Goal: Transaction & Acquisition: Purchase product/service

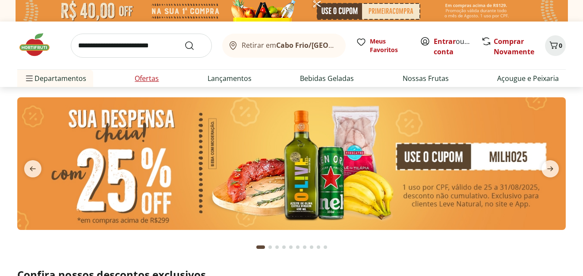
click at [149, 79] on link "Ofertas" at bounding box center [147, 78] width 24 height 10
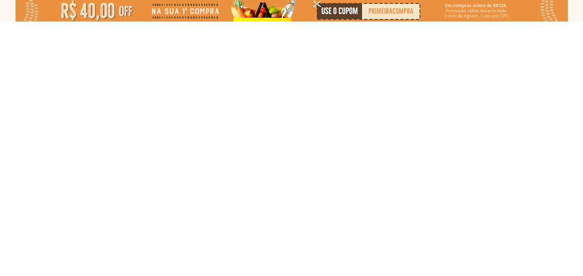
select select "**********"
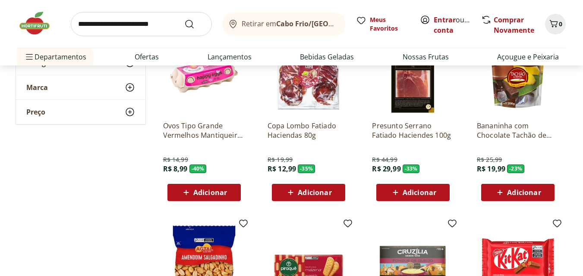
scroll to position [120, 0]
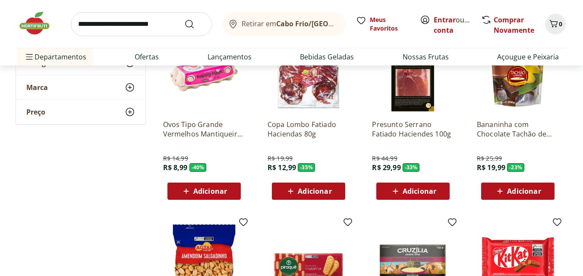
click at [393, 191] on icon at bounding box center [395, 191] width 11 height 10
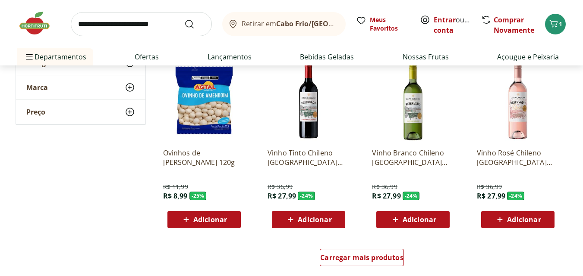
scroll to position [517, 0]
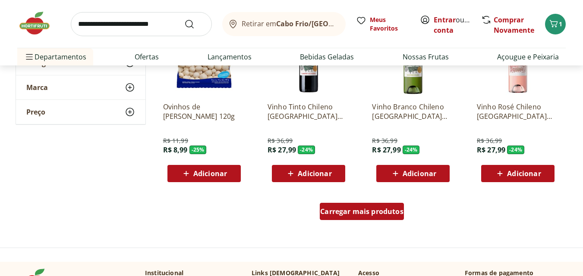
click at [352, 210] on span "Carregar mais produtos" at bounding box center [361, 211] width 83 height 7
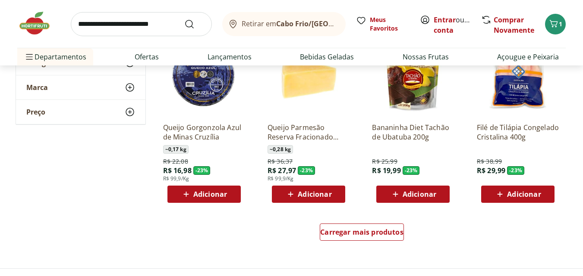
scroll to position [1059, 0]
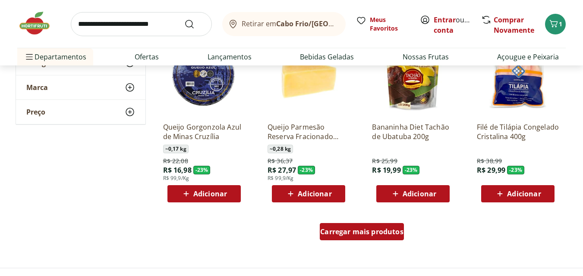
click at [349, 231] on span "Carregar mais produtos" at bounding box center [361, 232] width 83 height 7
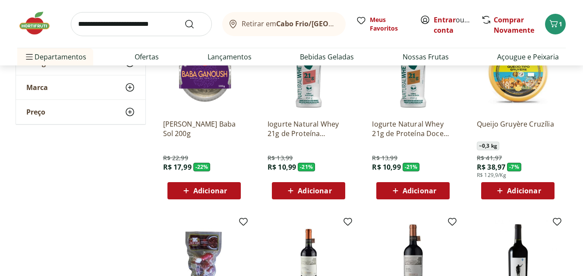
scroll to position [1435, 0]
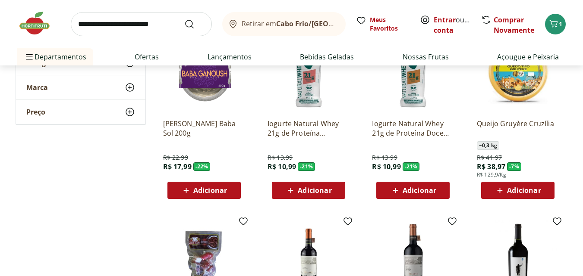
click at [209, 190] on span "Adicionar" at bounding box center [210, 190] width 34 height 7
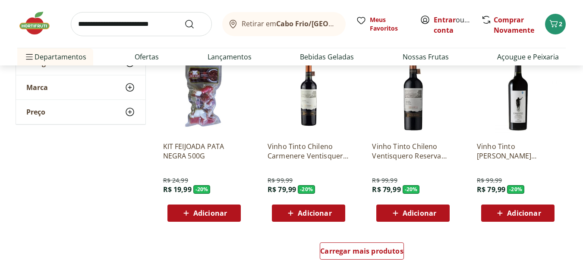
scroll to position [1602, 0]
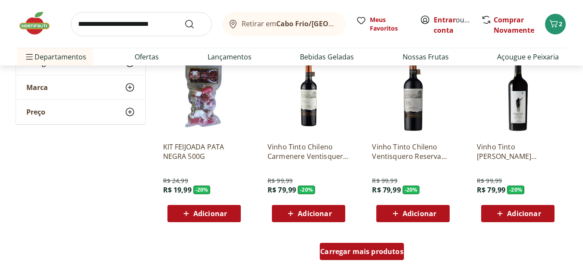
click at [349, 249] on span "Carregar mais produtos" at bounding box center [361, 251] width 83 height 7
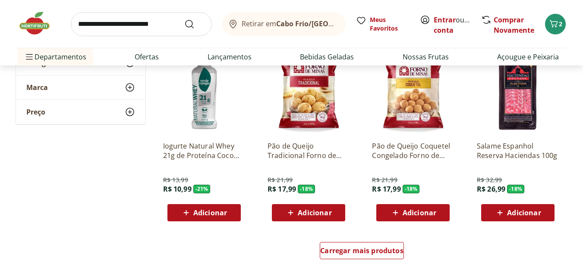
scroll to position [2166, 0]
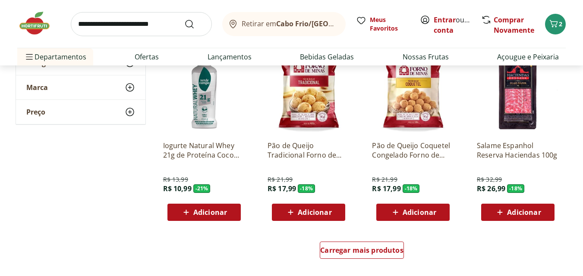
click at [401, 212] on span "Adicionar" at bounding box center [413, 212] width 46 height 10
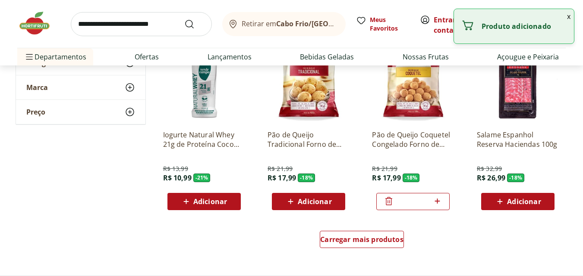
scroll to position [2176, 0]
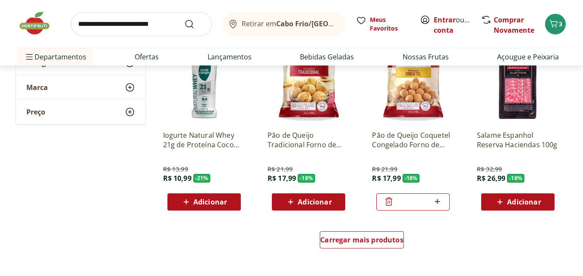
click at [516, 199] on span "Adicionar" at bounding box center [524, 202] width 34 height 7
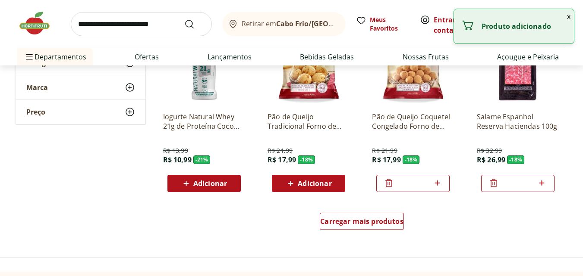
scroll to position [2196, 0]
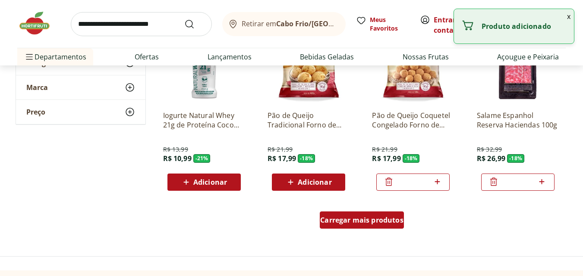
click at [344, 217] on span "Carregar mais produtos" at bounding box center [361, 220] width 83 height 7
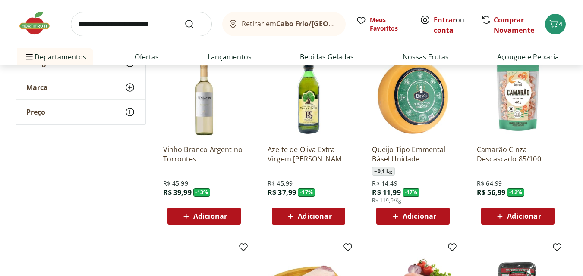
scroll to position [2344, 0]
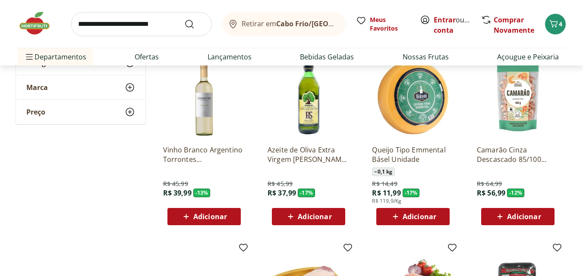
click at [410, 220] on span "Adicionar" at bounding box center [419, 217] width 34 height 7
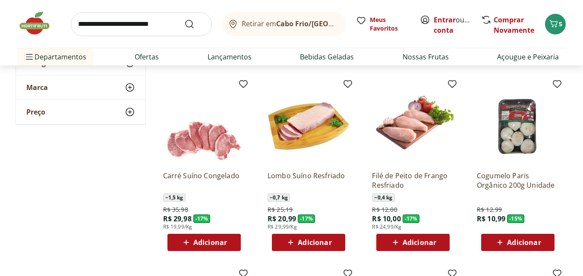
scroll to position [2509, 0]
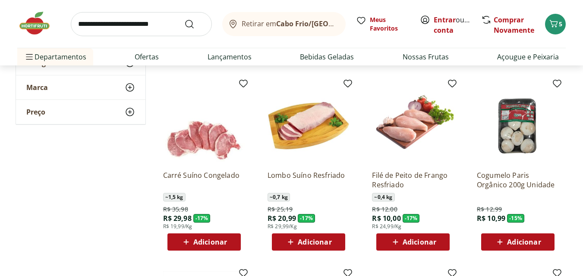
click at [499, 239] on icon at bounding box center [499, 242] width 11 height 10
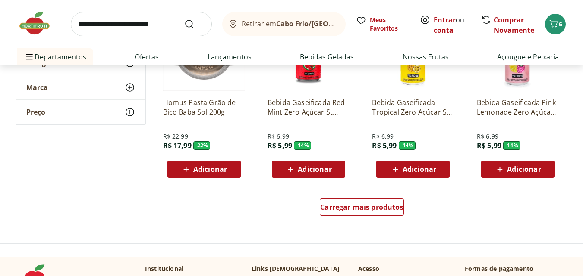
scroll to position [2772, 0]
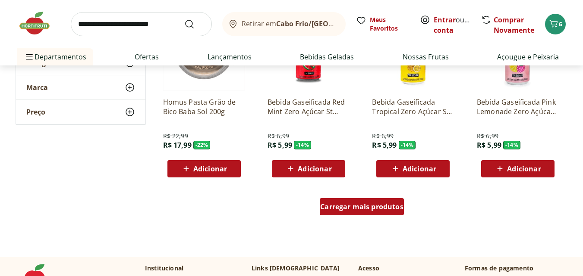
click at [356, 210] on span "Carregar mais produtos" at bounding box center [361, 207] width 83 height 7
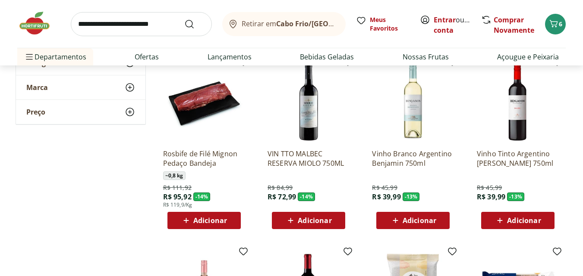
scroll to position [3098, 0]
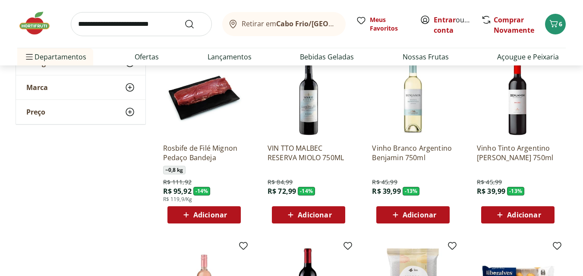
click at [511, 214] on span "Adicionar" at bounding box center [524, 215] width 34 height 7
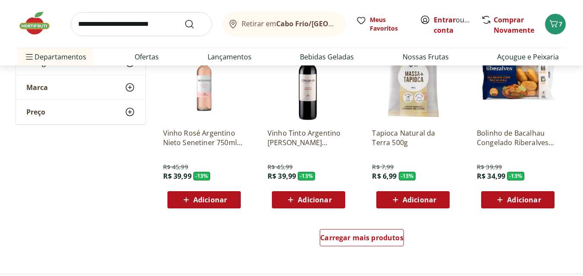
scroll to position [3303, 0]
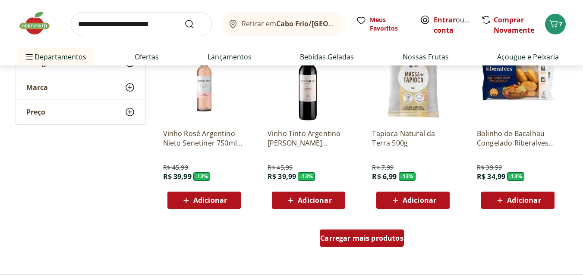
click at [360, 245] on div "Carregar mais produtos" at bounding box center [362, 238] width 84 height 17
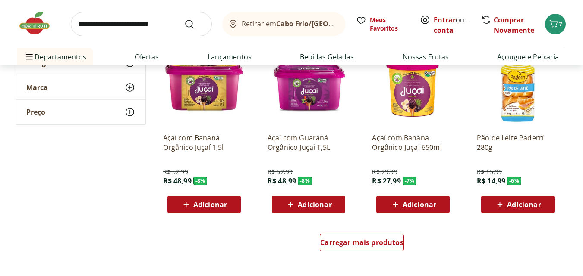
scroll to position [3860, 0]
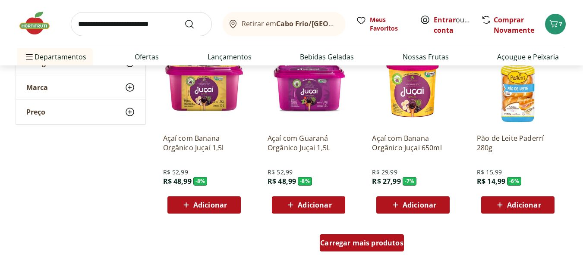
click at [352, 242] on span "Carregar mais produtos" at bounding box center [361, 243] width 83 height 7
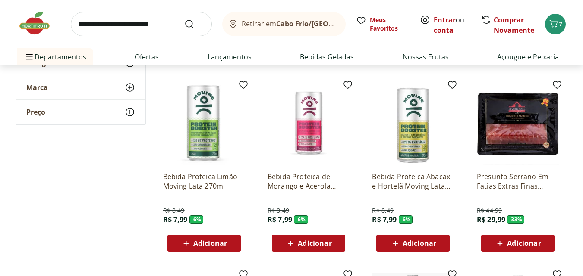
scroll to position [4194, 0]
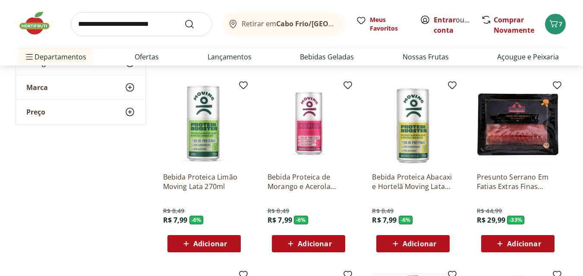
click at [512, 249] on span "Adicionar" at bounding box center [517, 244] width 46 height 10
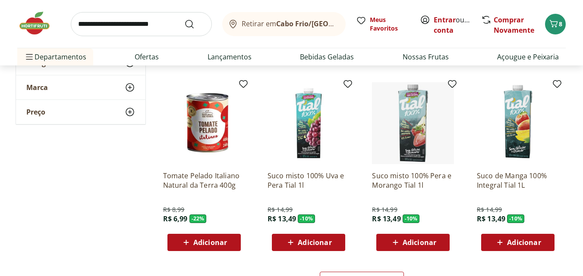
scroll to position [4386, 0]
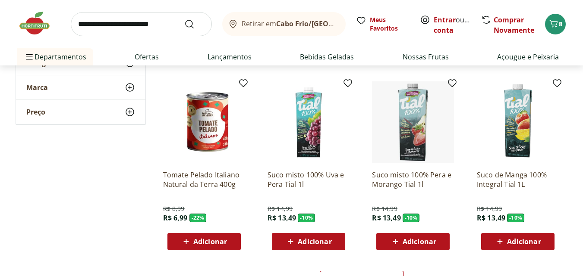
click at [205, 244] on span "Adicionar" at bounding box center [210, 242] width 34 height 7
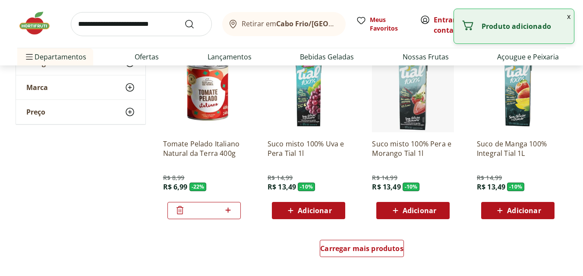
scroll to position [4418, 0]
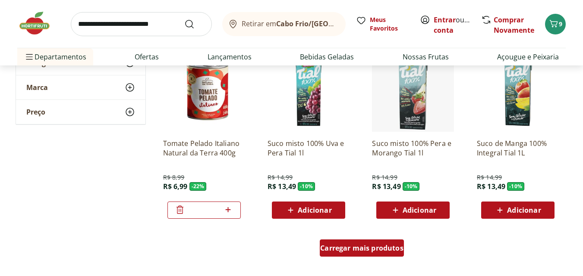
click at [339, 245] on span "Carregar mais produtos" at bounding box center [361, 248] width 83 height 7
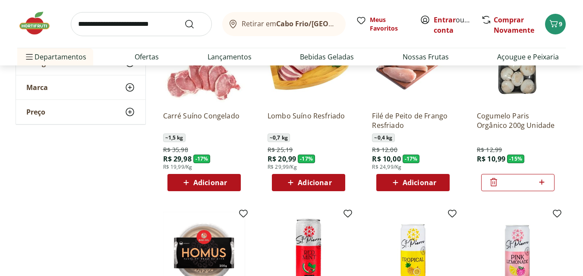
scroll to position [2569, 0]
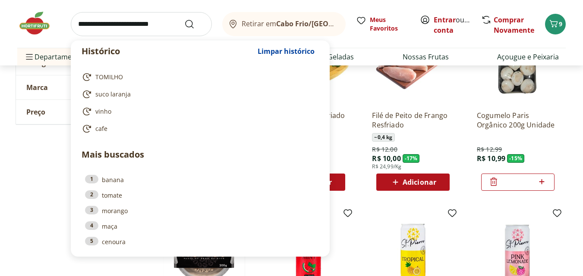
click at [137, 25] on input "search" at bounding box center [141, 24] width 141 height 24
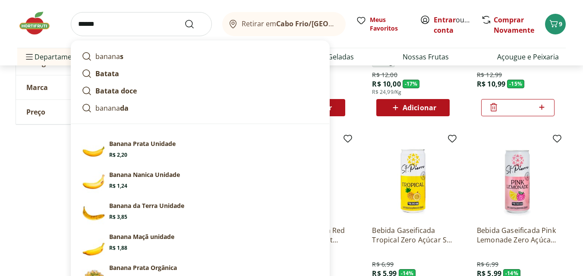
scroll to position [2643, 0]
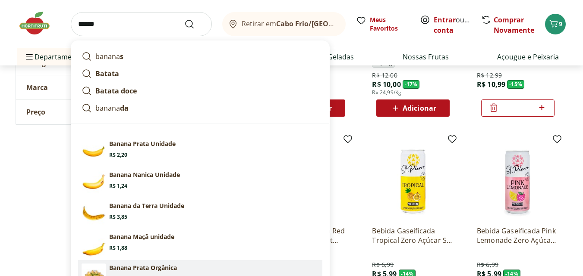
click at [132, 271] on p "Banana Prata Orgânica" at bounding box center [143, 268] width 68 height 9
type input "**********"
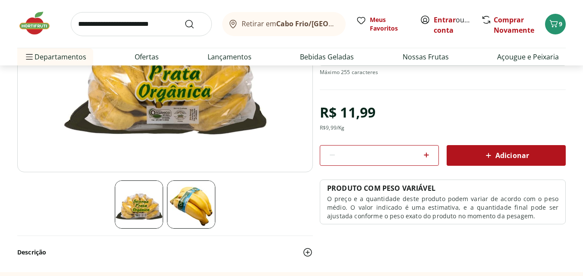
scroll to position [146, 0]
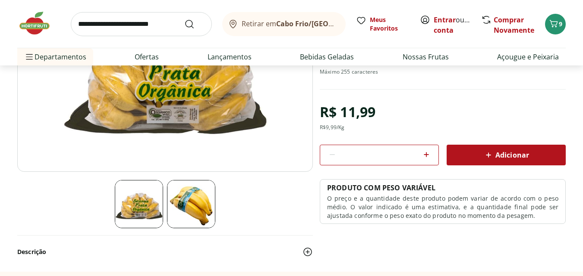
click at [491, 157] on icon at bounding box center [488, 155] width 10 height 10
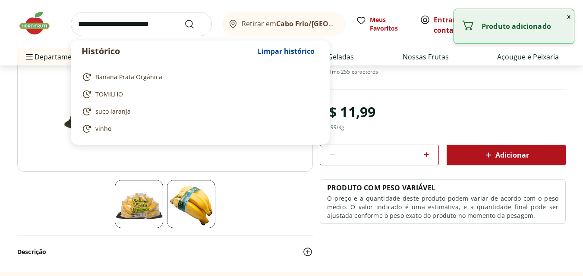
click at [174, 27] on input "search" at bounding box center [141, 24] width 141 height 24
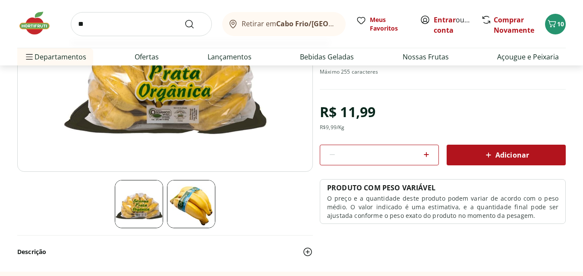
type input "*"
type input "*******"
click at [184, 19] on button "Submit Search" at bounding box center [194, 24] width 21 height 10
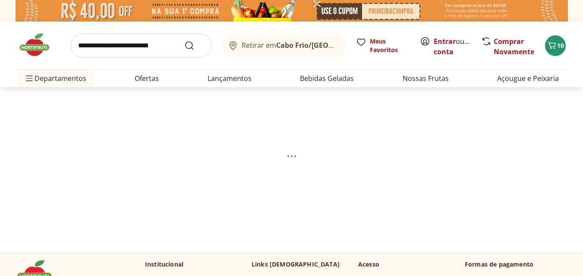
select select "**********"
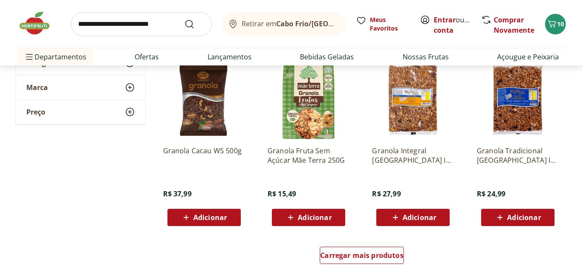
scroll to position [505, 0]
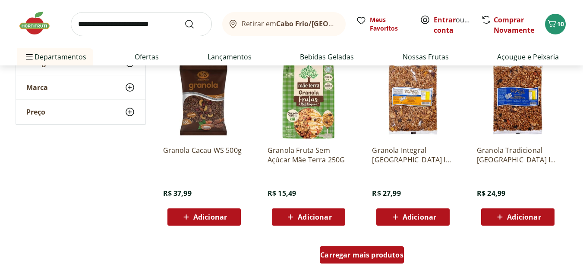
click at [371, 254] on span "Carregar mais produtos" at bounding box center [361, 255] width 83 height 7
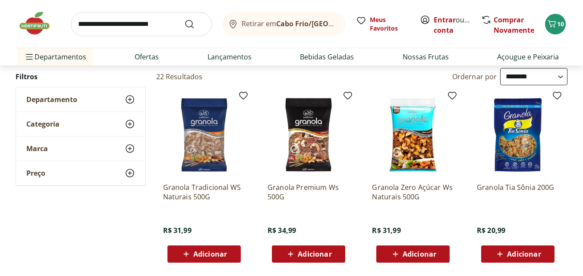
scroll to position [88, 0]
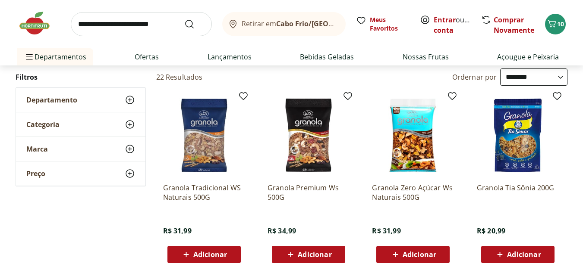
click at [499, 250] on icon at bounding box center [499, 255] width 11 height 10
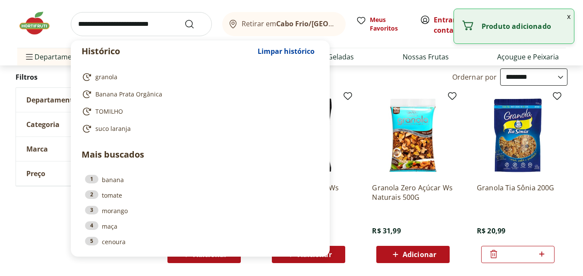
click at [154, 27] on input "search" at bounding box center [141, 24] width 141 height 24
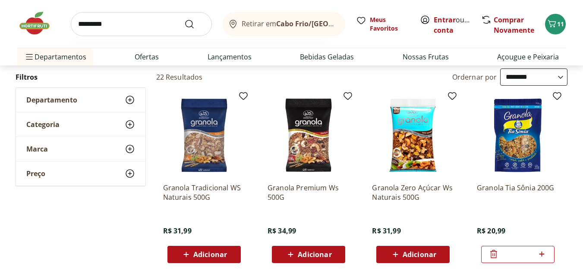
type input "*********"
click at [184, 19] on button "Submit Search" at bounding box center [194, 24] width 21 height 10
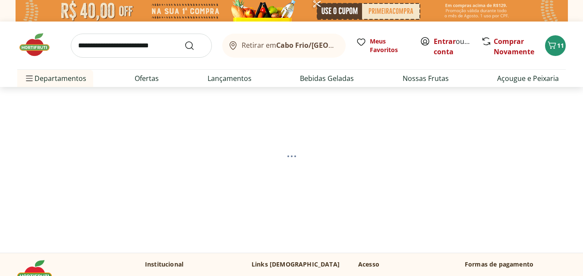
select select "**********"
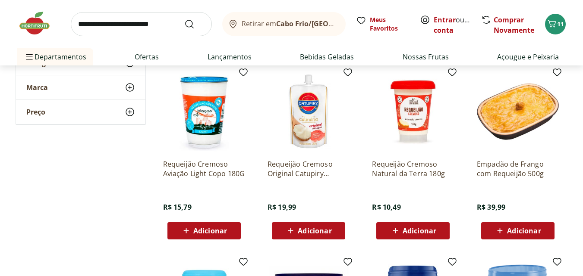
scroll to position [302, 0]
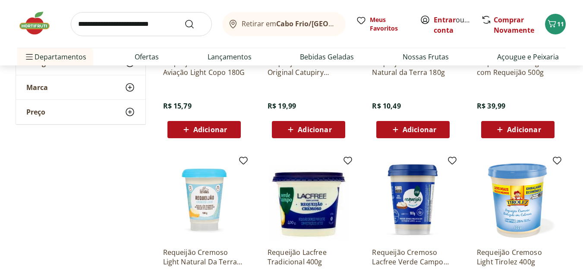
scroll to position [402, 0]
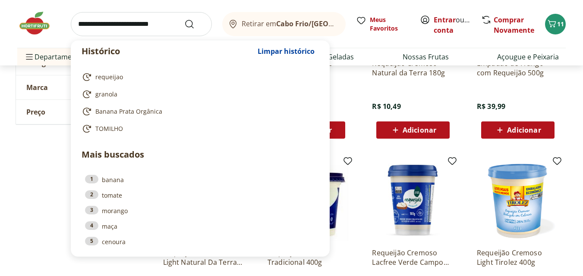
click at [152, 26] on input "search" at bounding box center [141, 24] width 141 height 24
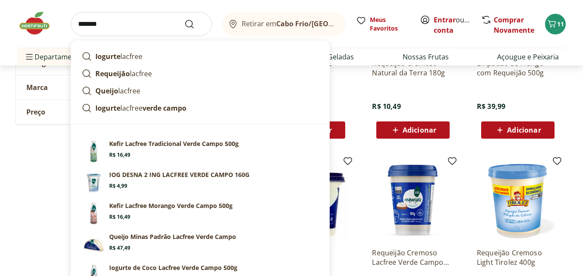
type input "*******"
click at [184, 19] on button "Submit Search" at bounding box center [194, 24] width 21 height 10
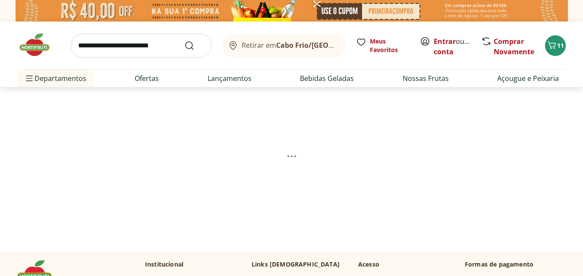
select select "**********"
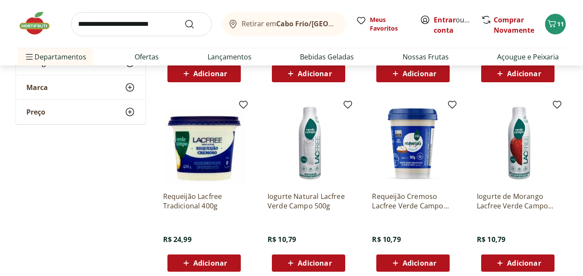
scroll to position [486, 0]
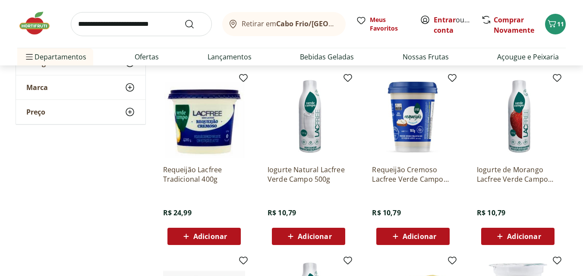
click at [433, 232] on span "Adicionar" at bounding box center [413, 237] width 46 height 10
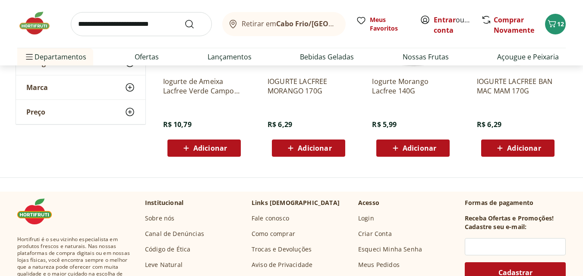
scroll to position [1144, 0]
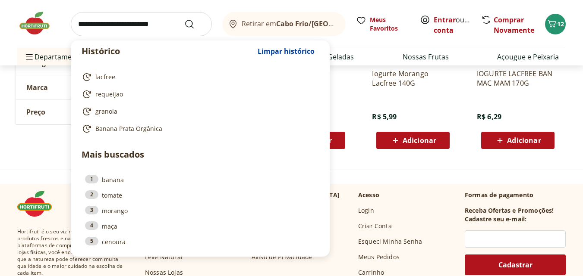
click at [160, 22] on input "search" at bounding box center [141, 24] width 141 height 24
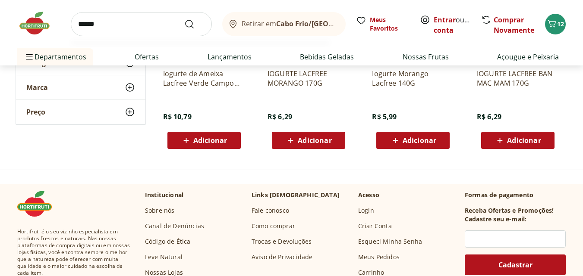
type input "******"
click at [184, 19] on button "Submit Search" at bounding box center [194, 24] width 21 height 10
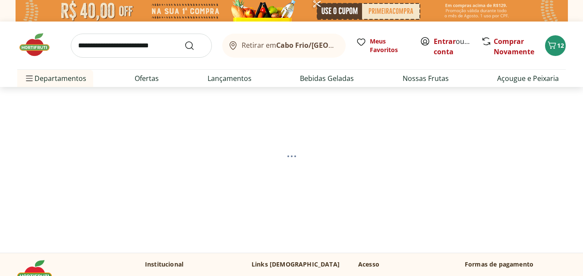
select select "**********"
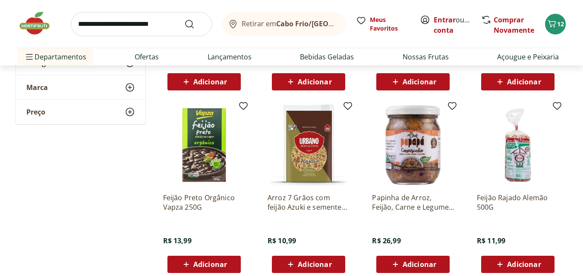
scroll to position [640, 0]
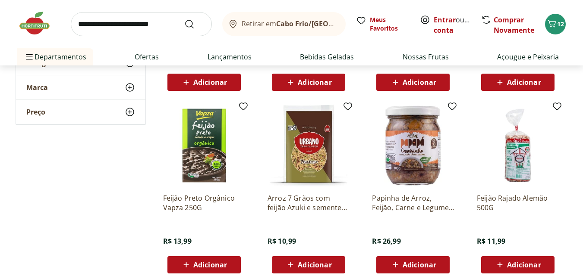
click at [306, 152] on img at bounding box center [308, 146] width 82 height 82
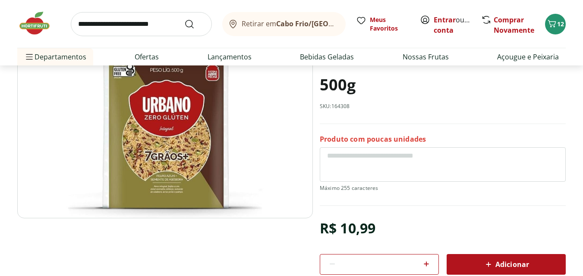
scroll to position [101, 0]
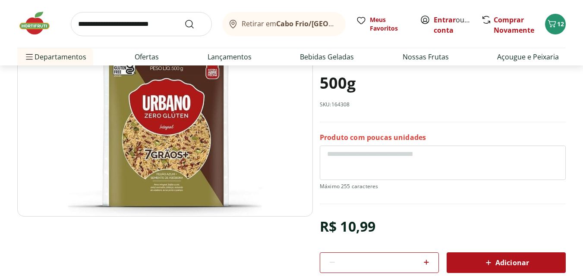
select select "**********"
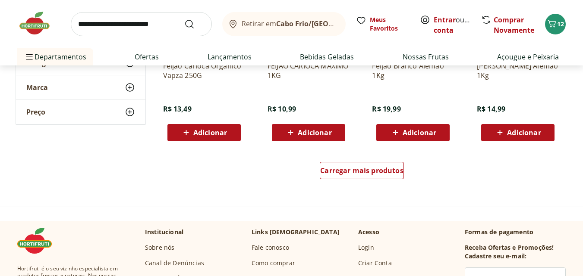
scroll to position [944, 0]
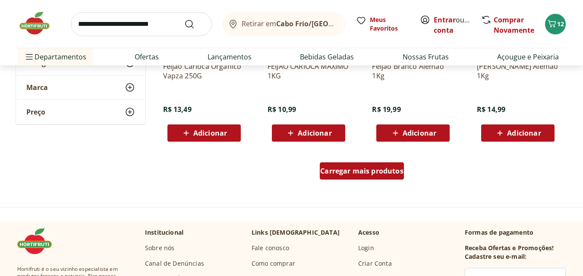
click at [356, 168] on span "Carregar mais produtos" at bounding box center [361, 171] width 83 height 7
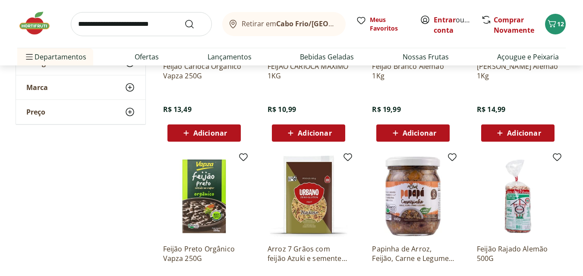
scroll to position [1001, 0]
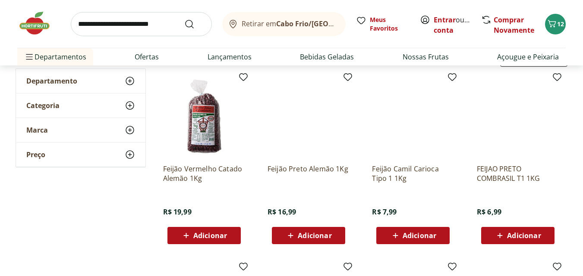
scroll to position [462, 0]
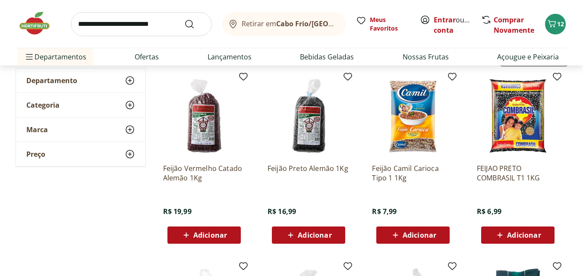
click at [204, 235] on span "Adicionar" at bounding box center [210, 235] width 34 height 7
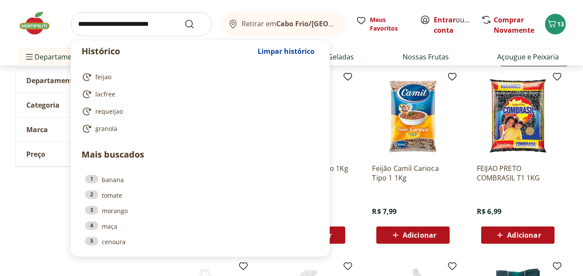
click at [162, 22] on input "search" at bounding box center [141, 24] width 141 height 24
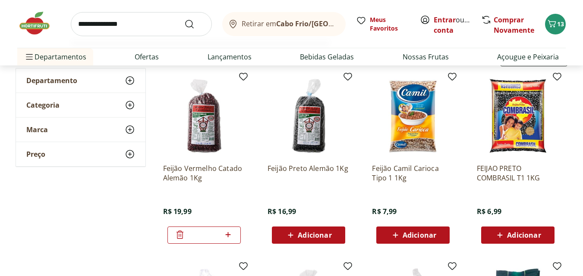
type input "**********"
click at [184, 19] on button "Submit Search" at bounding box center [194, 24] width 21 height 10
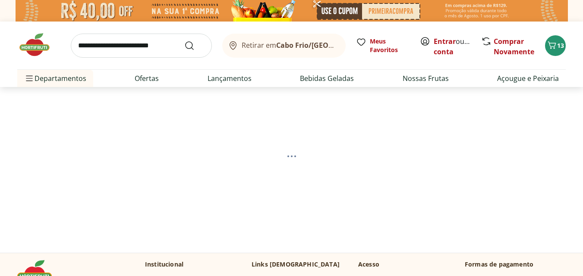
select select "**********"
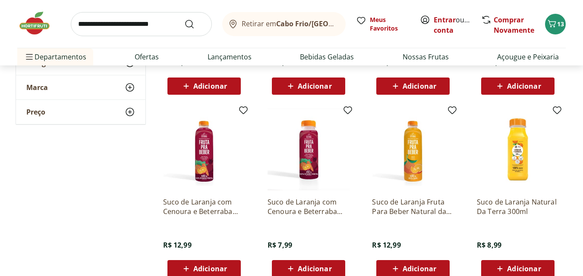
scroll to position [637, 0]
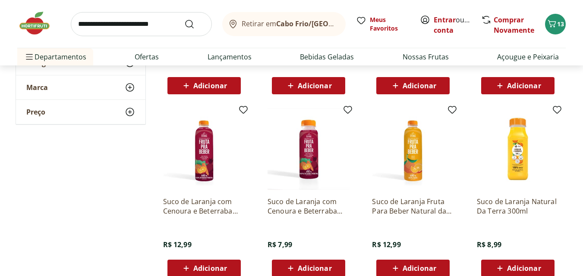
click at [415, 162] on img at bounding box center [413, 149] width 82 height 82
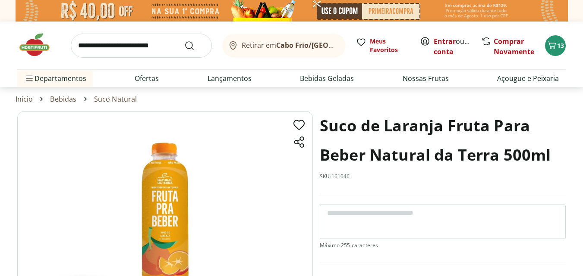
select select "**********"
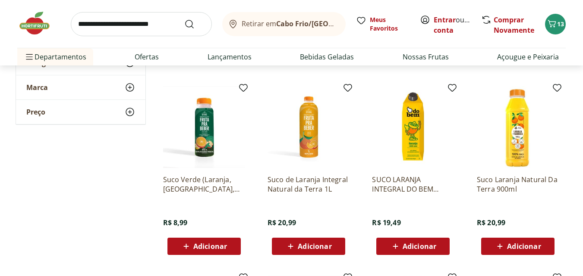
scroll to position [641, 0]
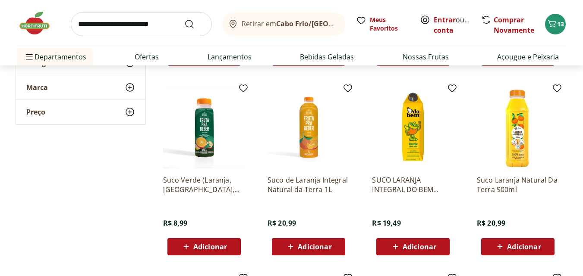
click at [292, 242] on icon at bounding box center [290, 247] width 11 height 10
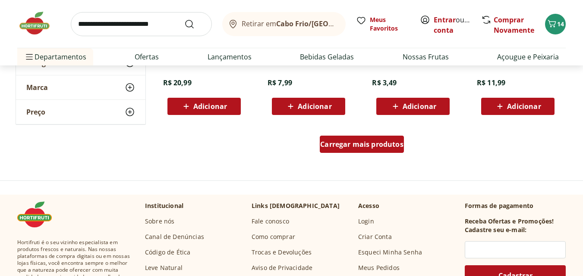
scroll to position [971, 0]
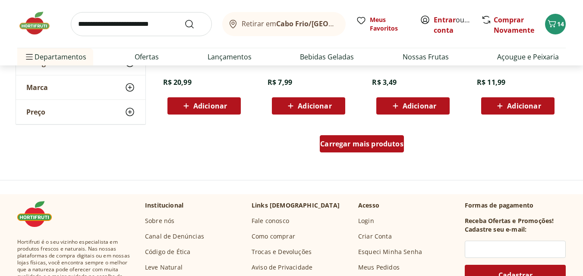
click at [346, 143] on span "Carregar mais produtos" at bounding box center [361, 144] width 83 height 7
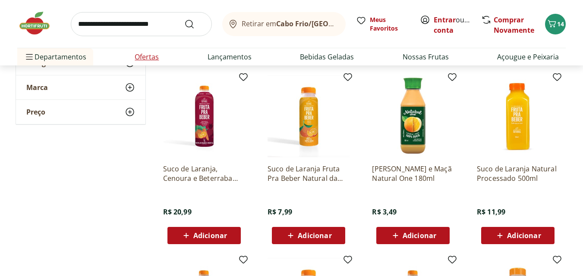
scroll to position [841, 0]
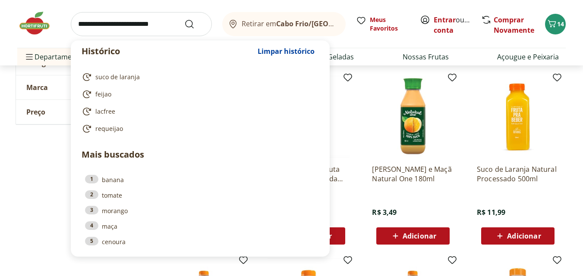
click at [144, 23] on input "search" at bounding box center [141, 24] width 141 height 24
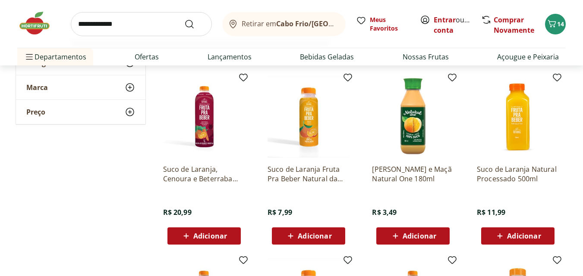
type input "**********"
click at [184, 19] on button "Submit Search" at bounding box center [194, 24] width 21 height 10
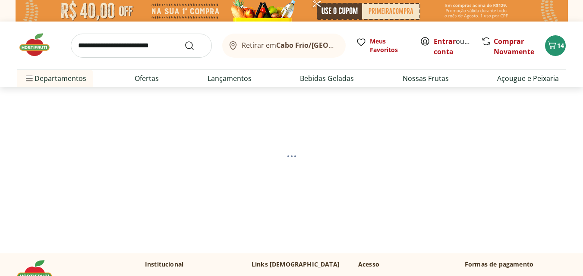
click at [123, 44] on input "search" at bounding box center [141, 46] width 141 height 24
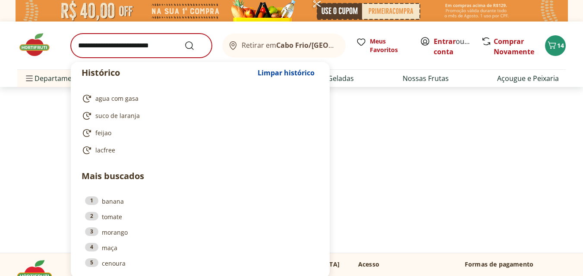
select select "**********"
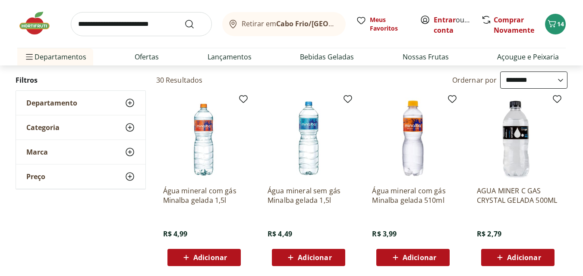
scroll to position [85, 0]
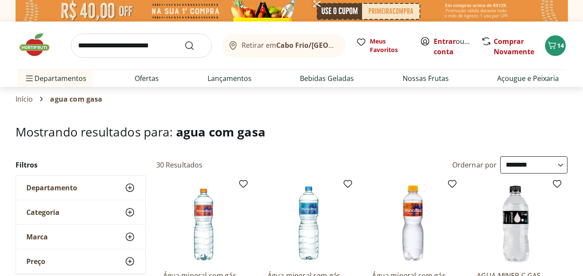
select select "**********"
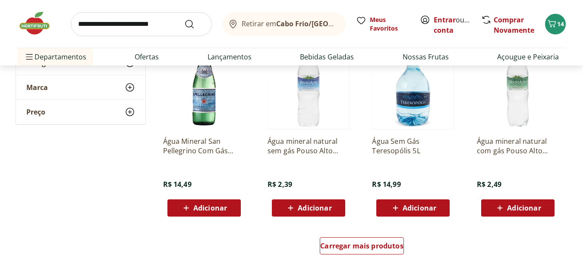
scroll to position [1077, 0]
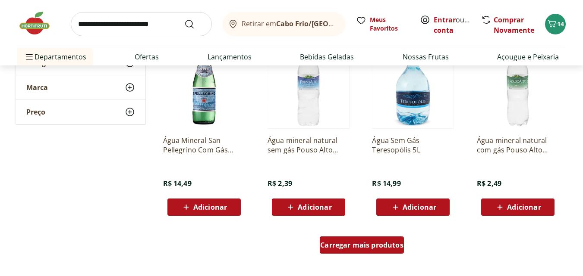
click at [363, 239] on div "Carregar mais produtos" at bounding box center [362, 245] width 84 height 17
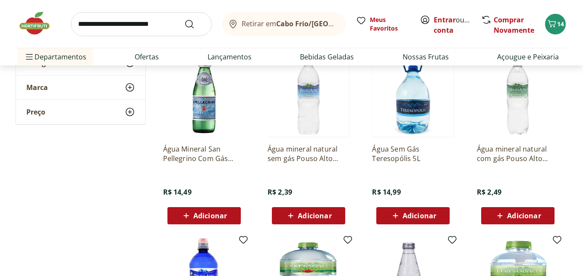
scroll to position [1068, 0]
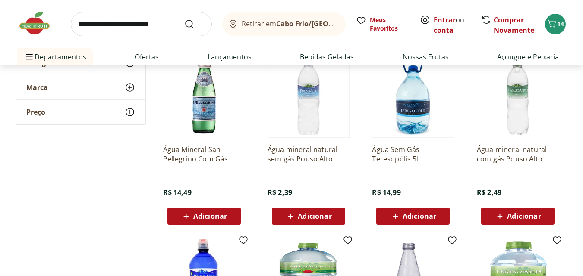
click at [505, 121] on img at bounding box center [518, 97] width 82 height 82
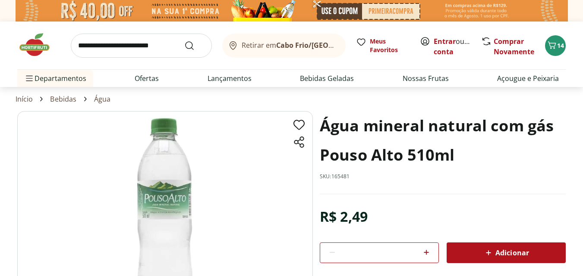
select select "**********"
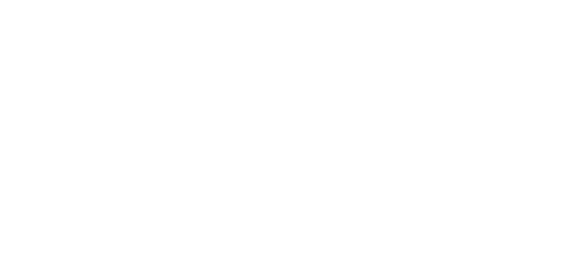
scroll to position [1068, 0]
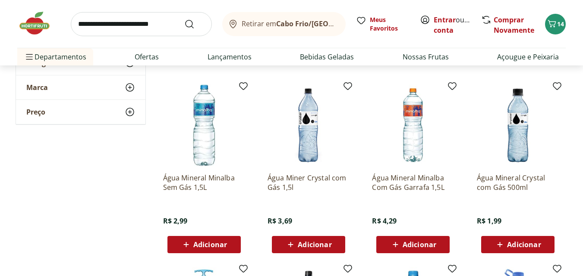
scroll to position [1188, 0]
click at [308, 243] on span "Adicionar" at bounding box center [315, 244] width 34 height 7
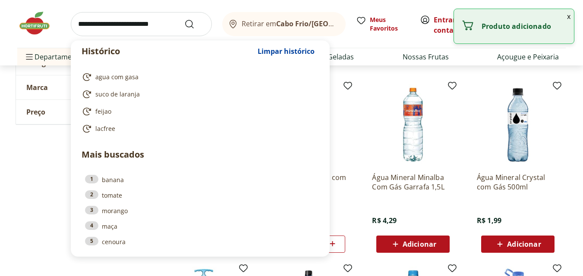
click at [159, 25] on input "search" at bounding box center [141, 24] width 141 height 24
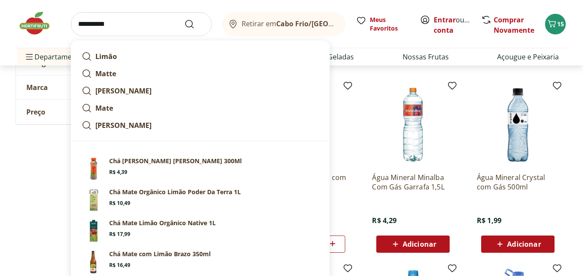
type input "**********"
click at [184, 19] on button "Submit Search" at bounding box center [194, 24] width 21 height 10
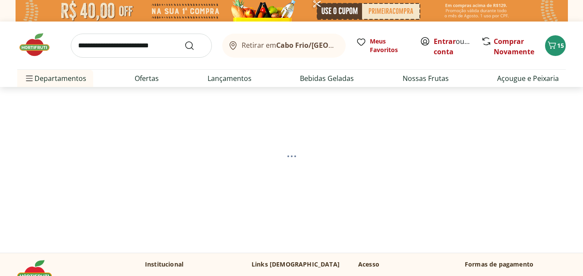
select select "**********"
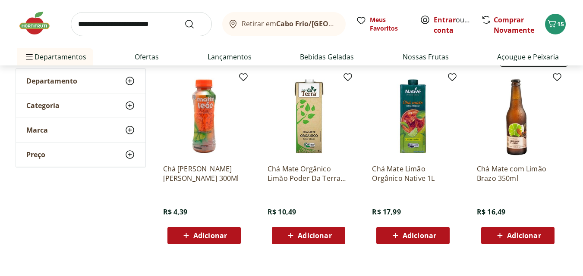
scroll to position [118, 0]
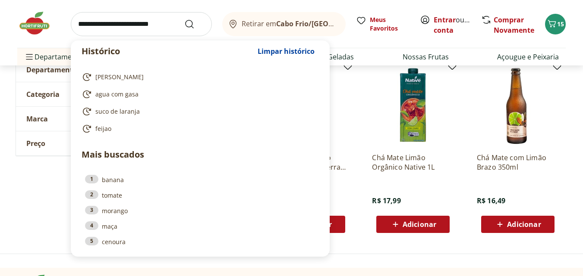
click at [140, 21] on input "search" at bounding box center [141, 24] width 141 height 24
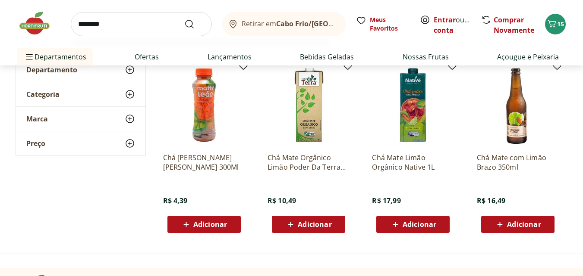
type input "********"
click at [184, 19] on button "Submit Search" at bounding box center [194, 24] width 21 height 10
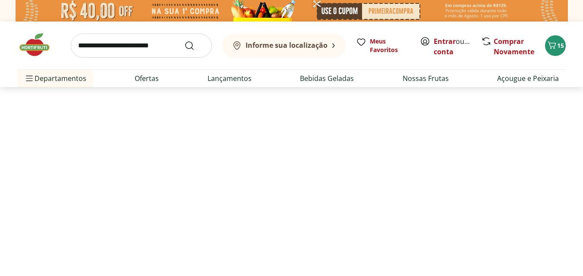
select select "**********"
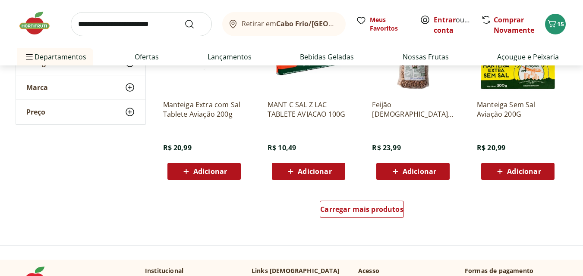
scroll to position [551, 0]
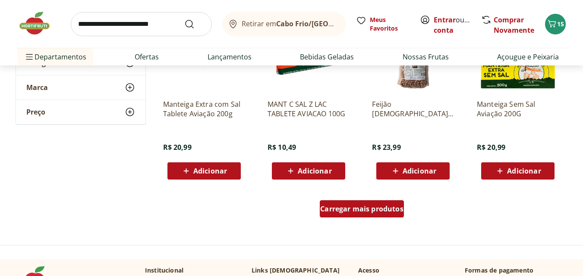
click at [327, 211] on span "Carregar mais produtos" at bounding box center [361, 209] width 83 height 7
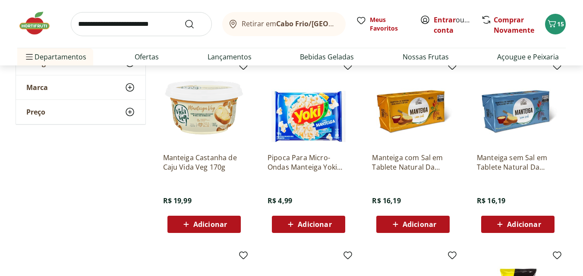
scroll to position [681, 0]
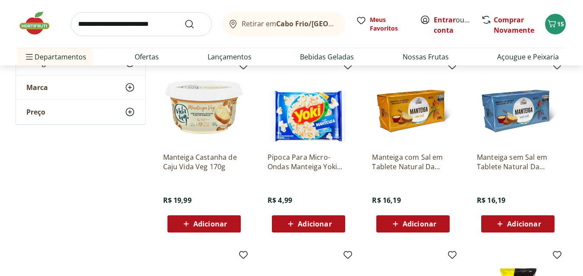
click at [187, 227] on icon at bounding box center [186, 224] width 11 height 10
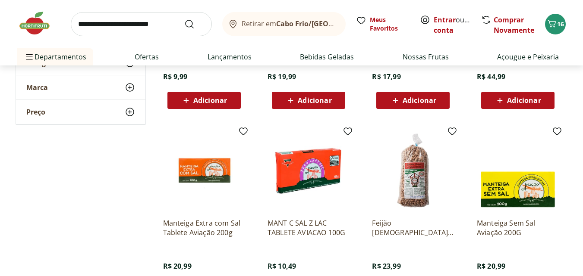
scroll to position [432, 0]
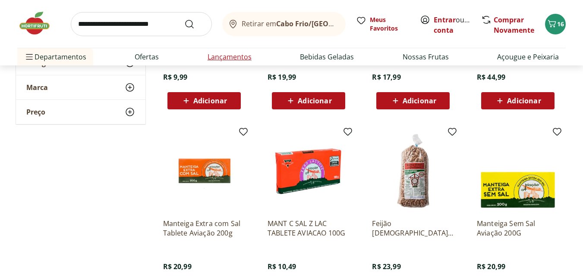
click at [237, 58] on link "Lançamentos" at bounding box center [229, 57] width 44 height 10
select select "**********"
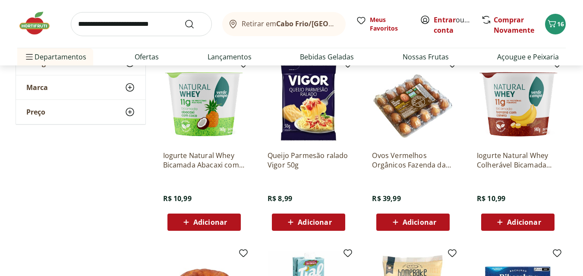
scroll to position [279, 0]
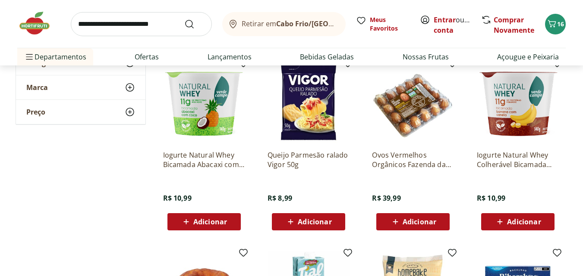
click at [298, 221] on span "Adicionar" at bounding box center [315, 222] width 34 height 7
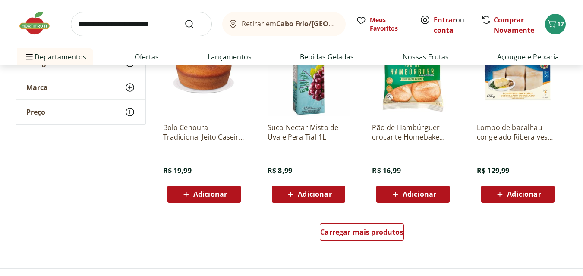
scroll to position [505, 0]
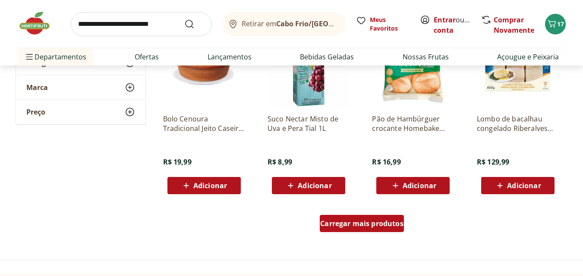
click at [341, 227] on span "Carregar mais produtos" at bounding box center [361, 223] width 83 height 7
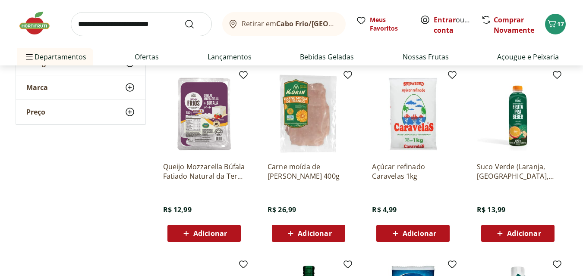
scroll to position [831, 0]
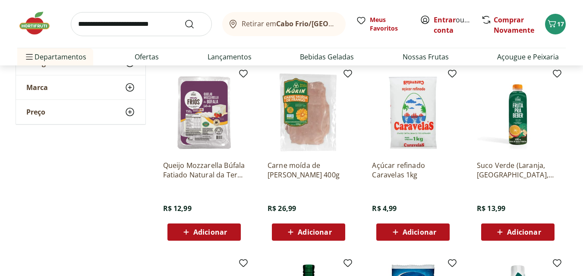
click at [219, 230] on span "Adicionar" at bounding box center [210, 232] width 34 height 7
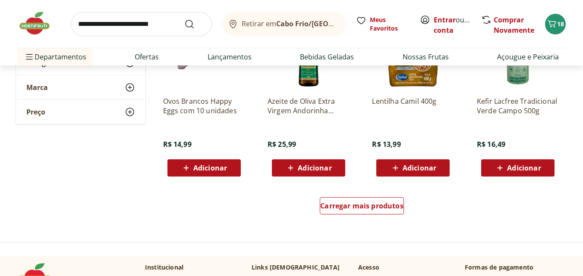
scroll to position [1113, 0]
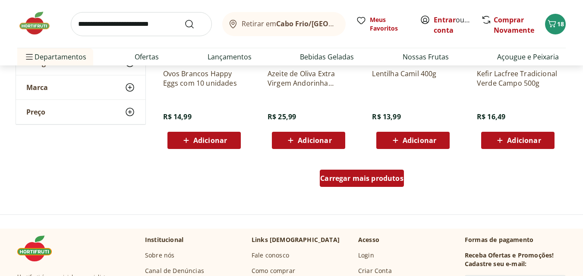
click at [350, 177] on span "Carregar mais produtos" at bounding box center [361, 178] width 83 height 7
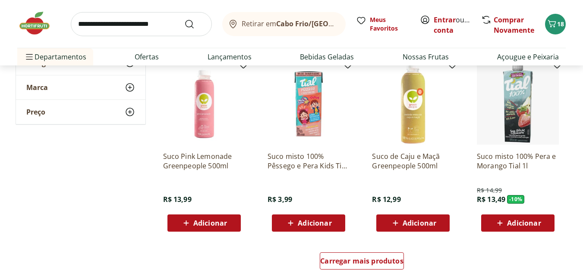
scroll to position [1615, 0]
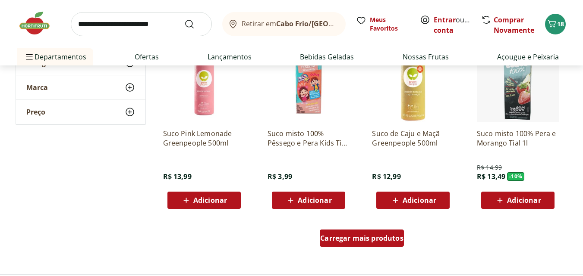
click at [338, 236] on span "Carregar mais produtos" at bounding box center [361, 238] width 83 height 7
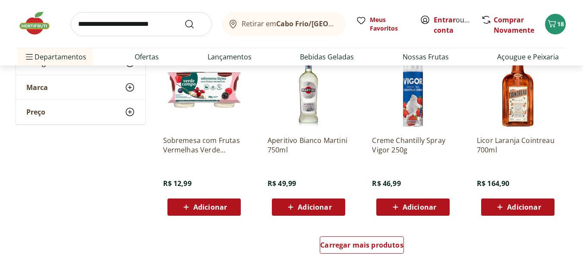
scroll to position [2185, 0]
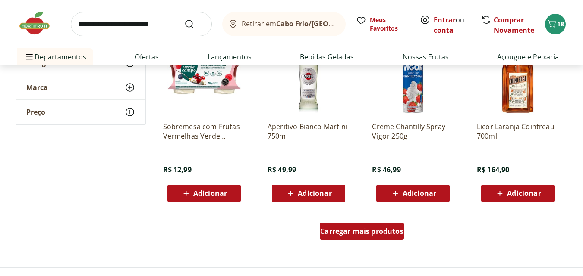
click at [349, 232] on span "Carregar mais produtos" at bounding box center [361, 231] width 83 height 7
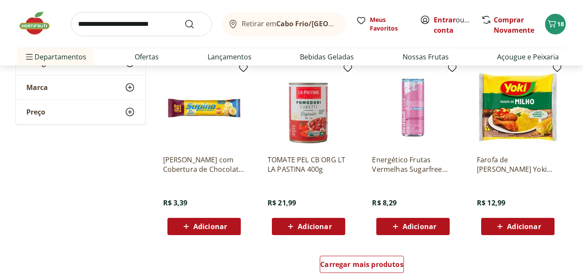
scroll to position [2747, 0]
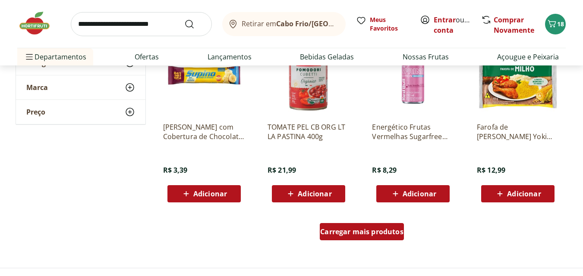
click at [355, 232] on span "Carregar mais produtos" at bounding box center [361, 232] width 83 height 7
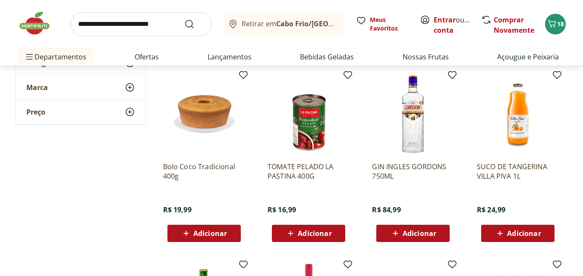
scroll to position [3079, 0]
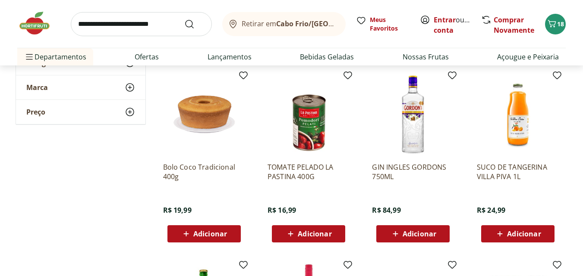
click at [519, 231] on span "Adicionar" at bounding box center [524, 234] width 34 height 7
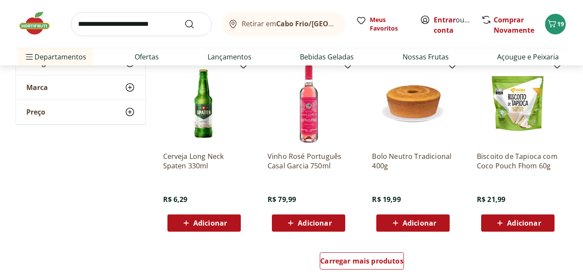
scroll to position [3281, 0]
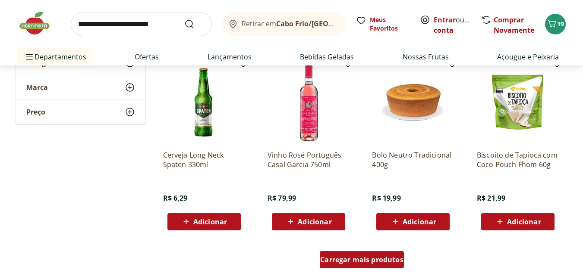
click at [367, 258] on span "Carregar mais produtos" at bounding box center [361, 260] width 83 height 7
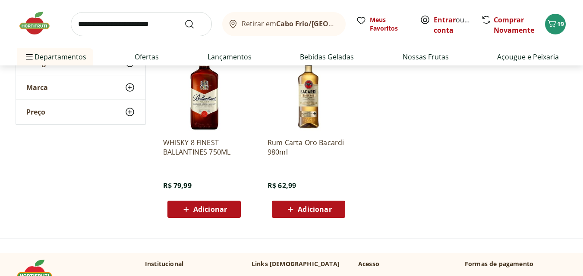
scroll to position [3857, 0]
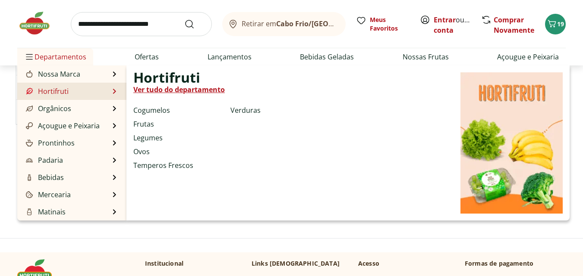
click at [64, 91] on link "Hortifruti" at bounding box center [46, 91] width 44 height 10
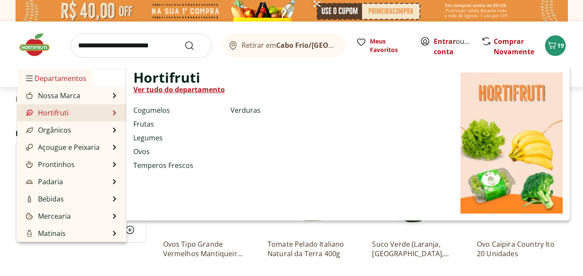
select select "**********"
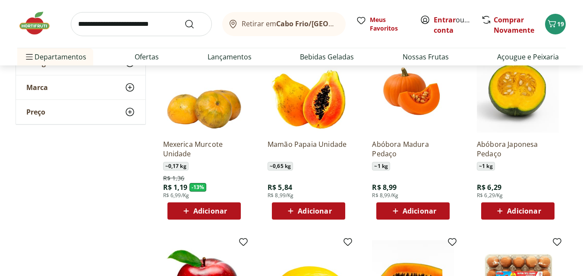
scroll to position [309, 0]
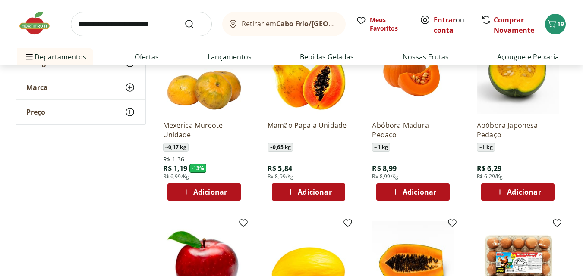
click at [221, 196] on span "Adicionar" at bounding box center [210, 192] width 34 height 7
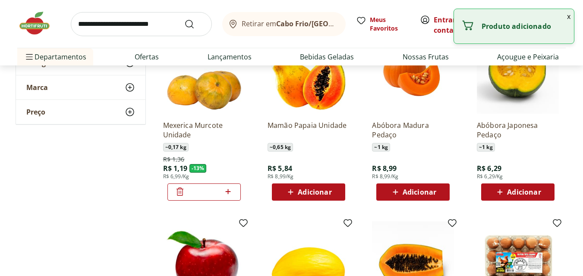
click at [231, 192] on icon at bounding box center [228, 192] width 11 height 10
type input "*"
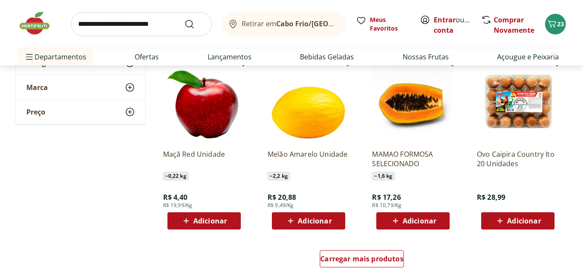
scroll to position [471, 0]
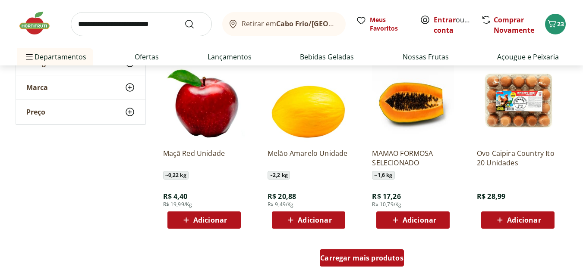
click at [357, 258] on span "Carregar mais produtos" at bounding box center [361, 258] width 83 height 7
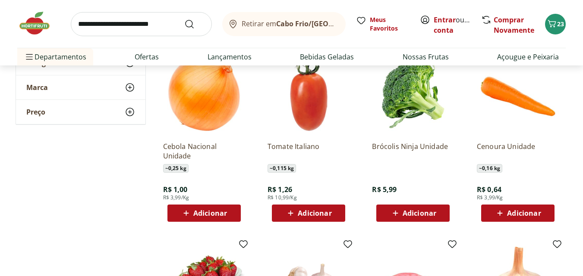
scroll to position [661, 0]
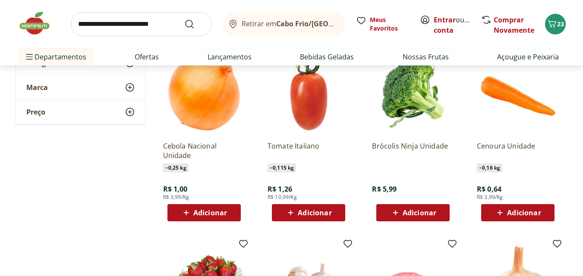
click at [407, 212] on span "Adicionar" at bounding box center [419, 213] width 34 height 7
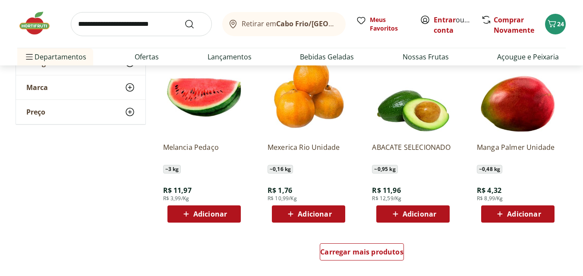
scroll to position [1044, 0]
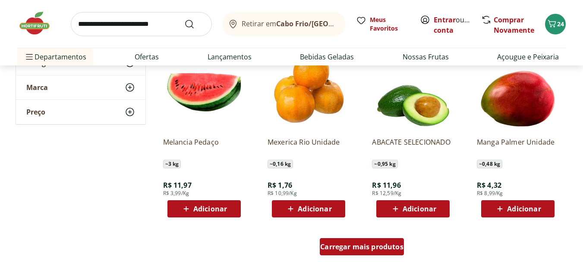
click at [349, 255] on div "Carregar mais produtos" at bounding box center [362, 247] width 84 height 17
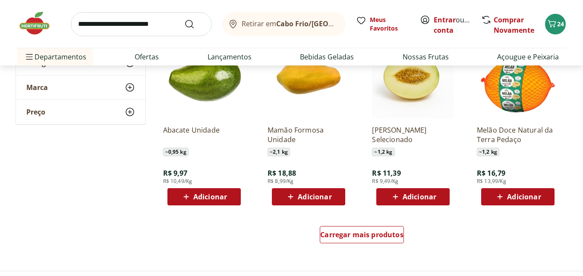
scroll to position [1619, 0]
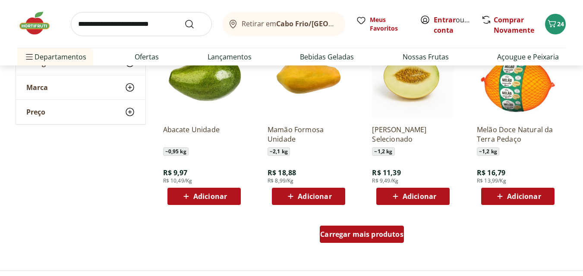
click at [360, 235] on span "Carregar mais produtos" at bounding box center [361, 234] width 83 height 7
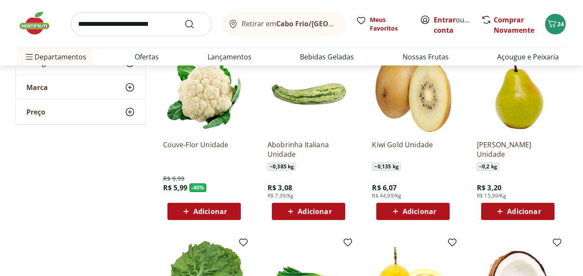
scroll to position [1787, 0]
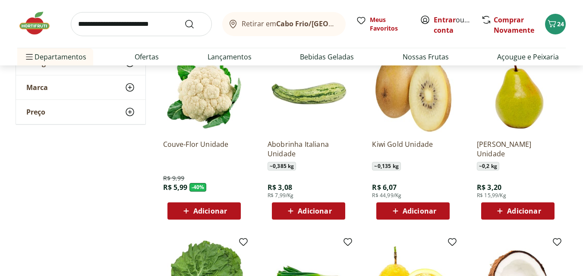
click at [210, 208] on span "Adicionar" at bounding box center [210, 211] width 34 height 7
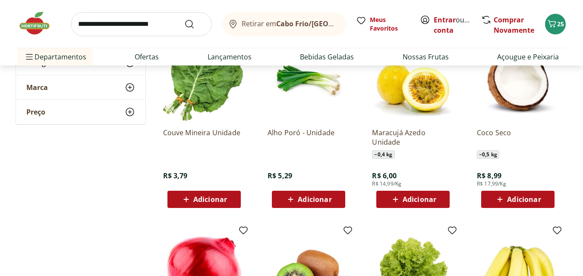
scroll to position [1989, 0]
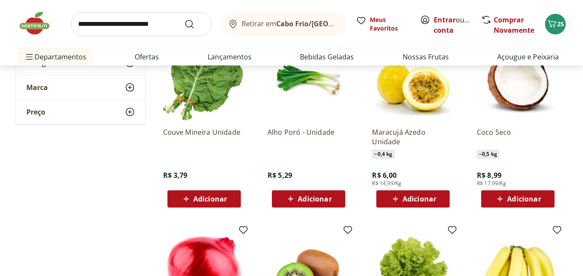
click at [216, 196] on span "Adicionar" at bounding box center [210, 199] width 34 height 7
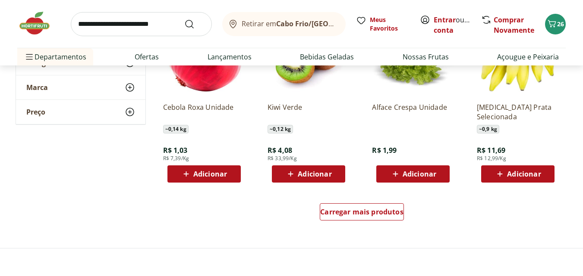
scroll to position [2204, 0]
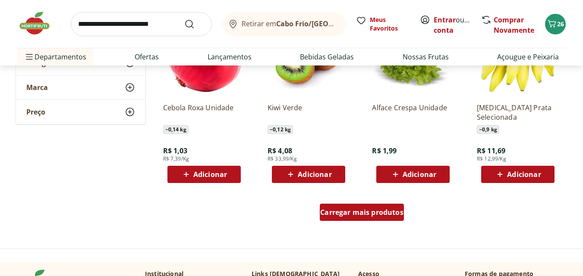
click at [361, 213] on span "Carregar mais produtos" at bounding box center [361, 212] width 83 height 7
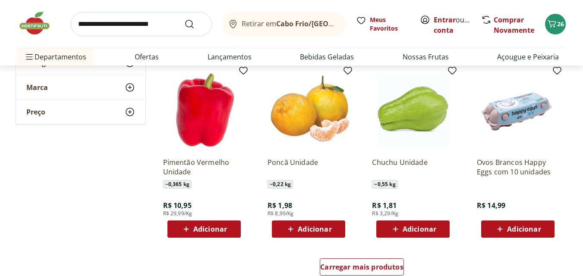
scroll to position [2712, 0]
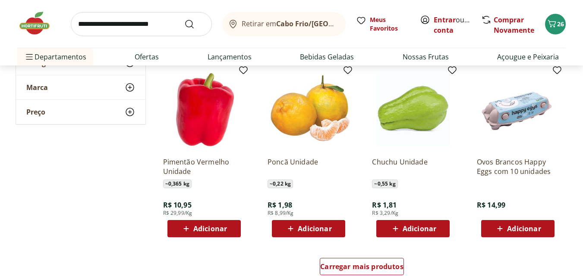
click at [312, 232] on span "Adicionar" at bounding box center [315, 229] width 34 height 7
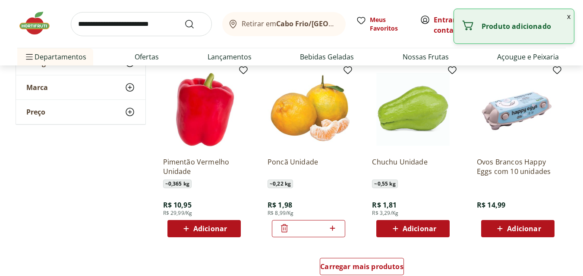
click at [336, 227] on icon at bounding box center [332, 228] width 11 height 10
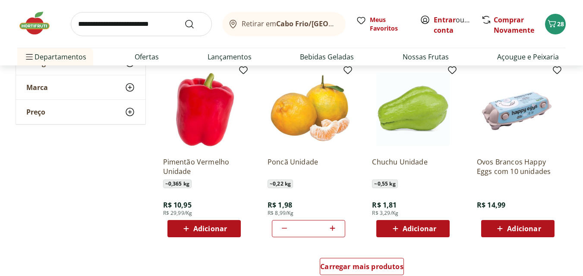
click at [336, 227] on icon at bounding box center [332, 228] width 11 height 10
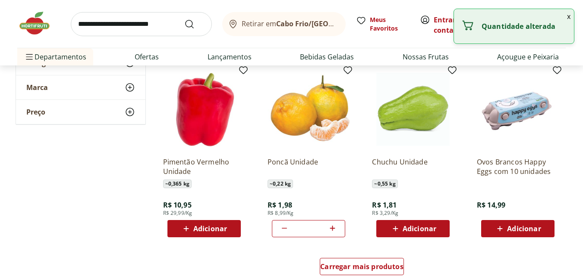
click at [336, 227] on icon at bounding box center [332, 228] width 11 height 10
type input "*"
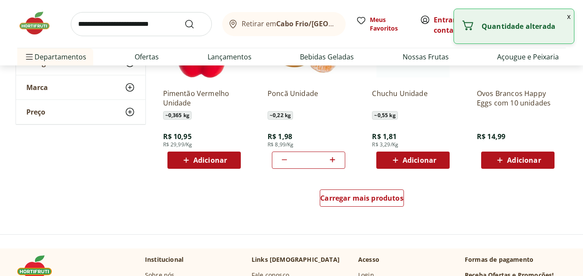
scroll to position [2781, 0]
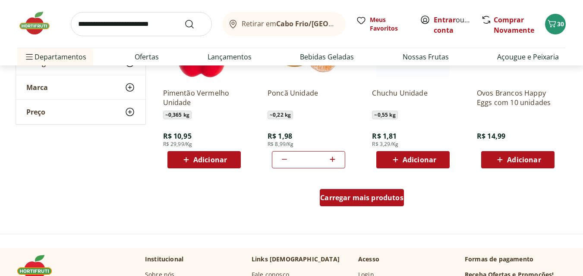
click at [333, 208] on link "Carregar mais produtos" at bounding box center [362, 199] width 84 height 21
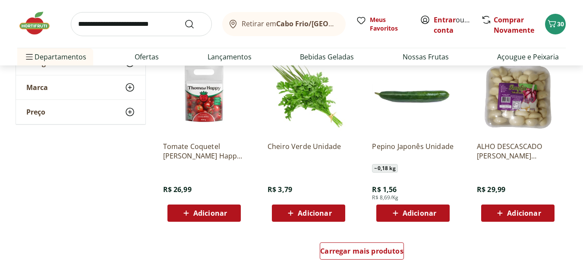
scroll to position [3290, 0]
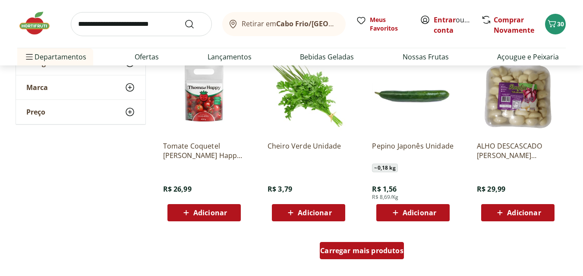
click at [338, 252] on span "Carregar mais produtos" at bounding box center [361, 251] width 83 height 7
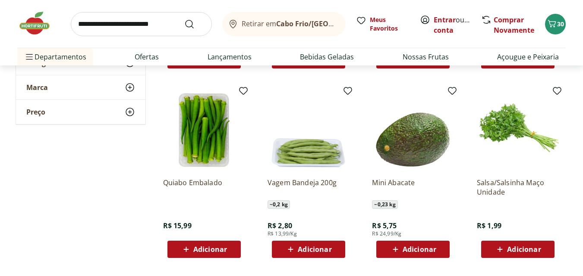
scroll to position [3651, 0]
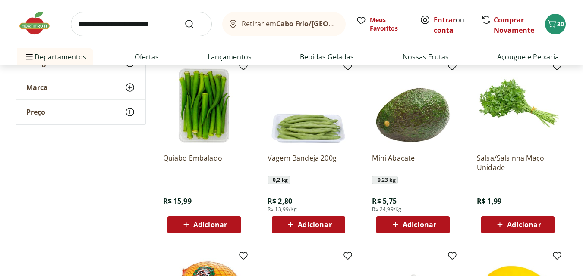
click at [399, 226] on icon at bounding box center [395, 225] width 11 height 10
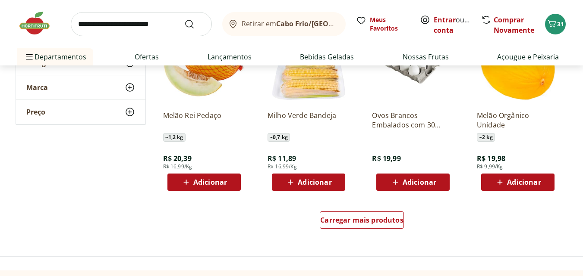
scroll to position [3884, 0]
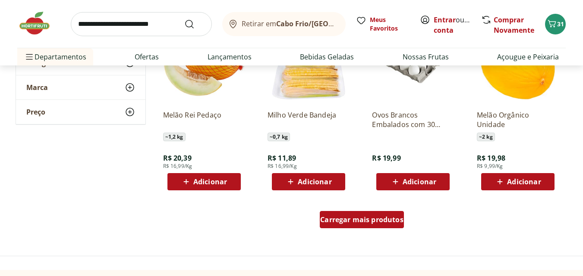
click at [372, 219] on span "Carregar mais produtos" at bounding box center [361, 220] width 83 height 7
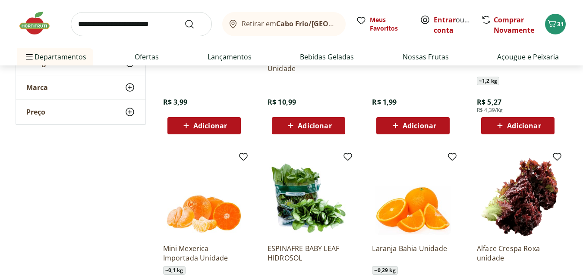
scroll to position [4313, 0]
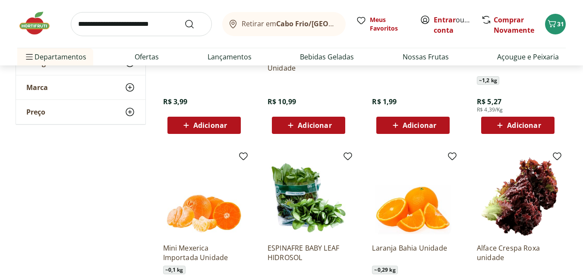
click at [217, 129] on span "Adicionar" at bounding box center [210, 125] width 34 height 7
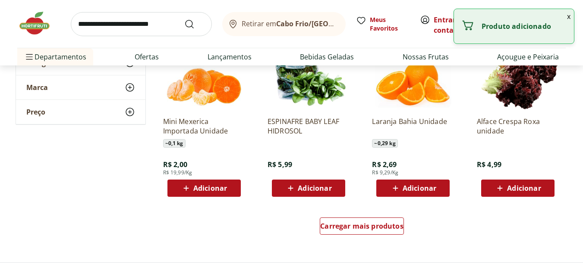
scroll to position [4482, 0]
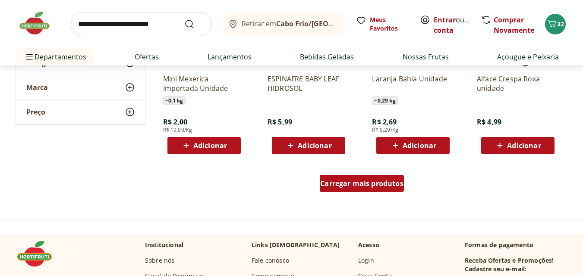
click at [349, 187] on span "Carregar mais produtos" at bounding box center [361, 183] width 83 height 7
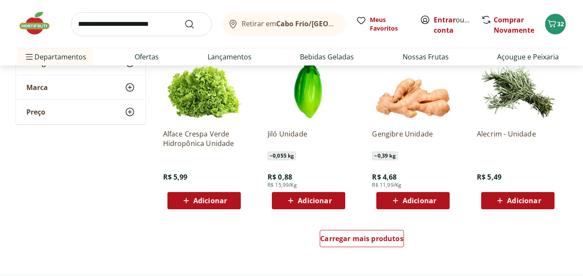
scroll to position [4990, 0]
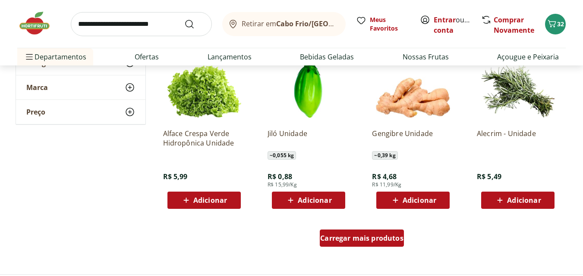
click at [339, 237] on span "Carregar mais produtos" at bounding box center [361, 238] width 83 height 7
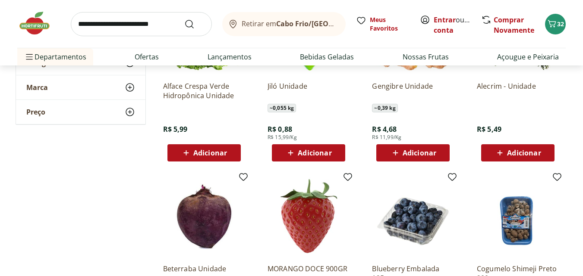
scroll to position [5034, 0]
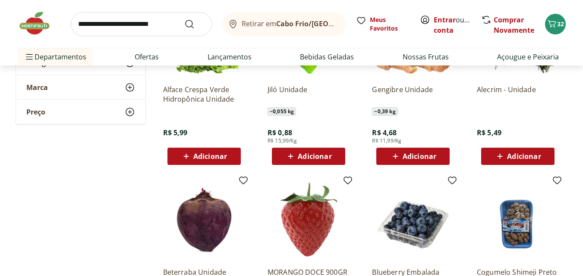
click at [399, 158] on icon at bounding box center [395, 156] width 11 height 10
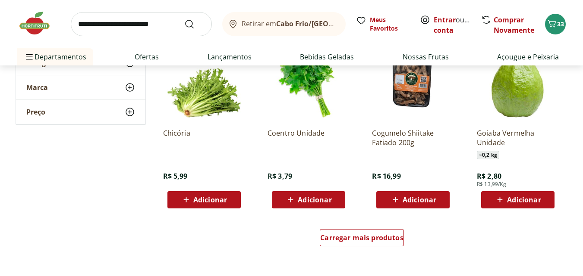
scroll to position [5553, 0]
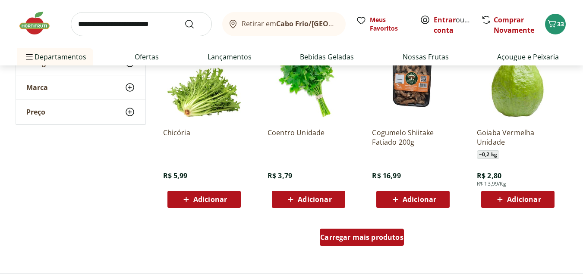
click at [369, 231] on div "Carregar mais produtos" at bounding box center [362, 237] width 84 height 17
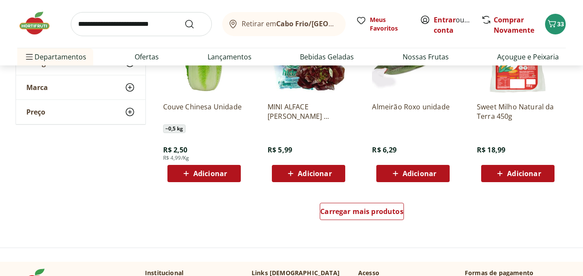
scroll to position [6144, 0]
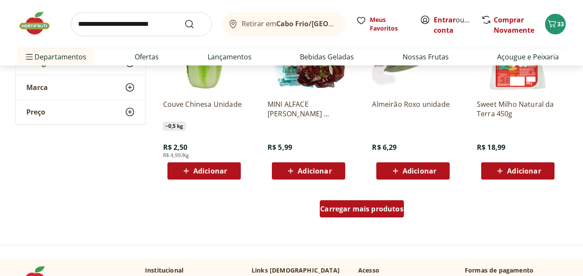
click at [354, 213] on span "Carregar mais produtos" at bounding box center [361, 209] width 83 height 7
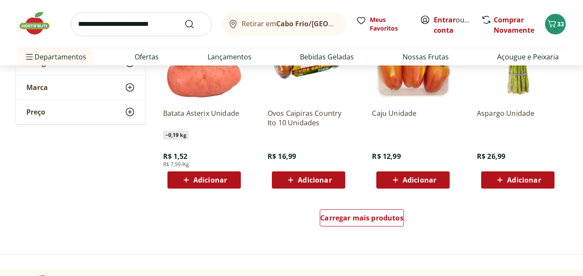
scroll to position [6739, 0]
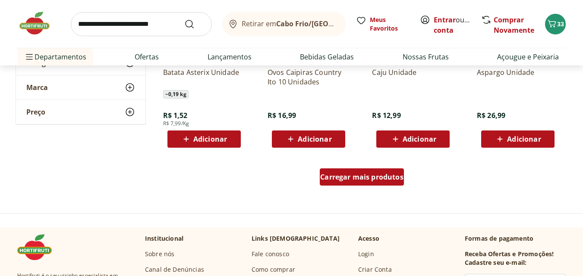
click at [342, 183] on div "Carregar mais produtos" at bounding box center [362, 177] width 84 height 17
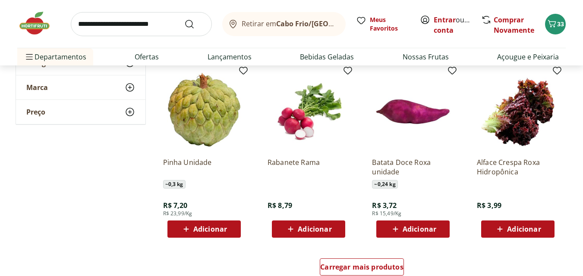
scroll to position [7212, 0]
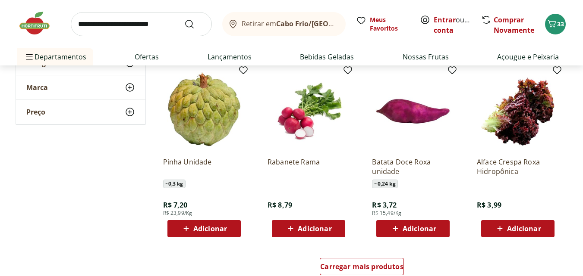
click at [506, 223] on div "Adicionar" at bounding box center [518, 229] width 60 height 16
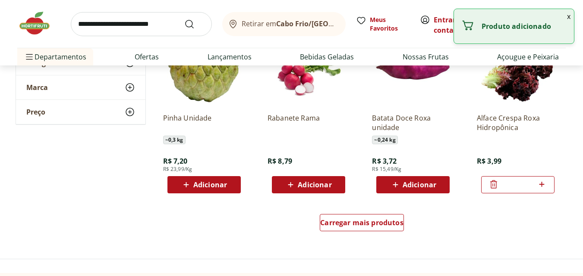
scroll to position [7256, 0]
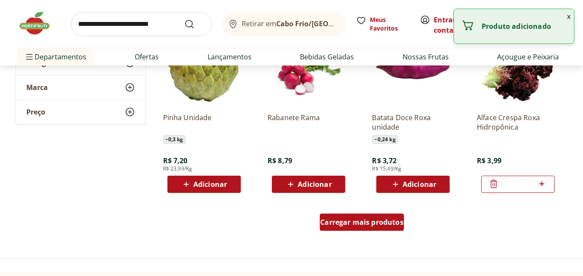
click at [370, 214] on div "Carregar mais produtos" at bounding box center [362, 222] width 84 height 17
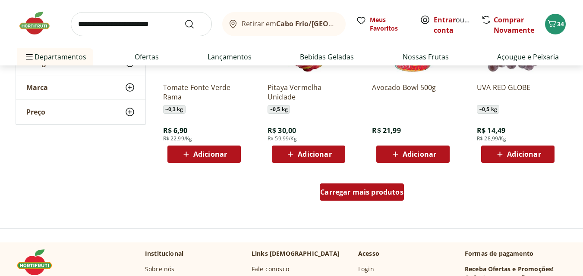
scroll to position [7849, 0]
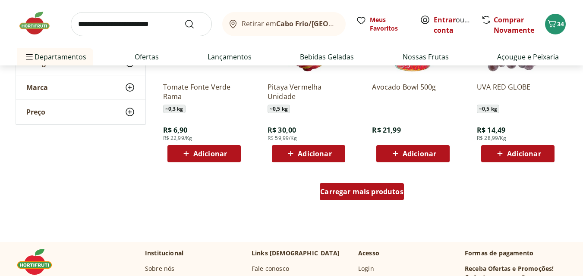
click at [346, 193] on span "Carregar mais produtos" at bounding box center [361, 191] width 83 height 7
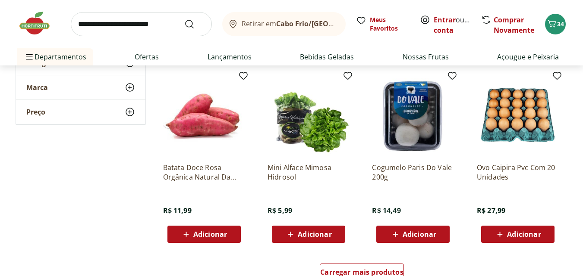
scroll to position [8353, 0]
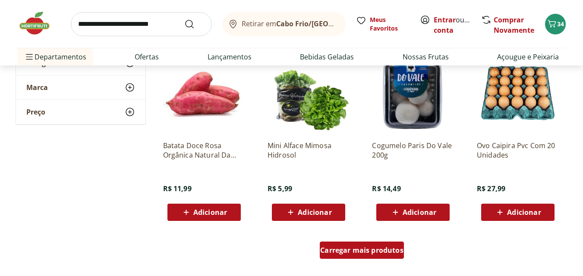
click at [349, 250] on span "Carregar mais produtos" at bounding box center [361, 250] width 83 height 7
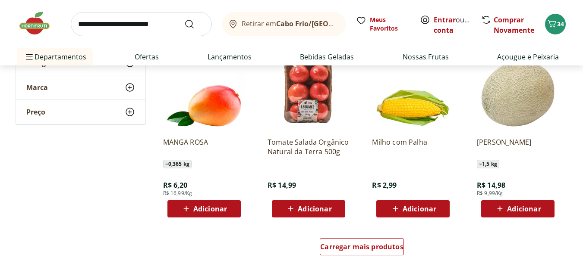
scroll to position [8920, 0]
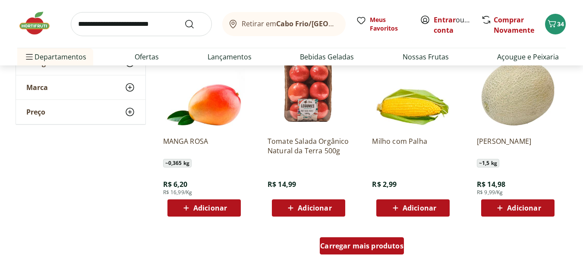
click at [336, 245] on span "Carregar mais produtos" at bounding box center [361, 246] width 83 height 7
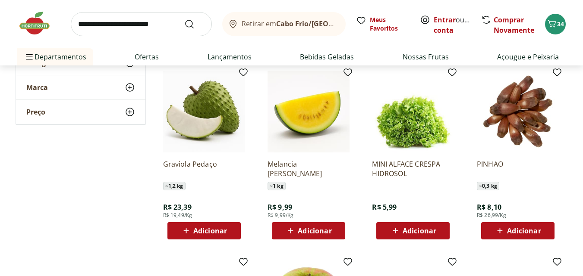
scroll to position [9270, 0]
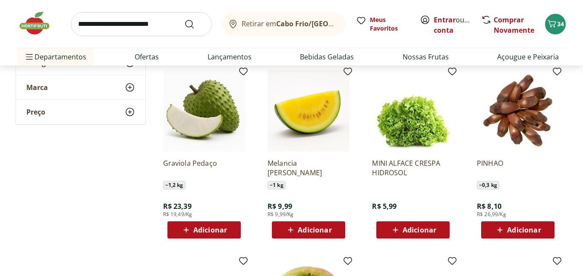
click at [303, 229] on span "Adicionar" at bounding box center [315, 230] width 34 height 7
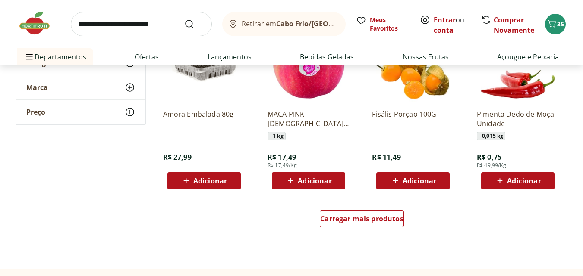
scroll to position [9511, 0]
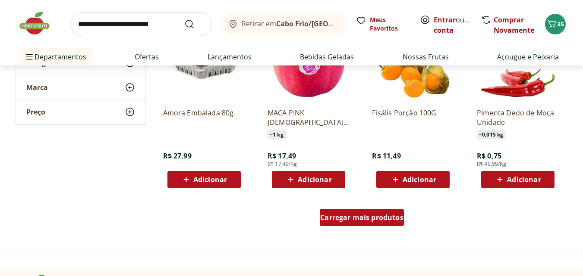
click at [343, 216] on span "Carregar mais produtos" at bounding box center [361, 217] width 83 height 7
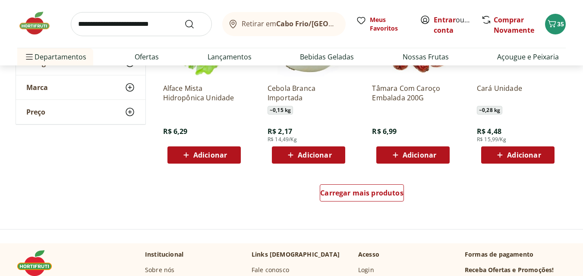
scroll to position [10097, 0]
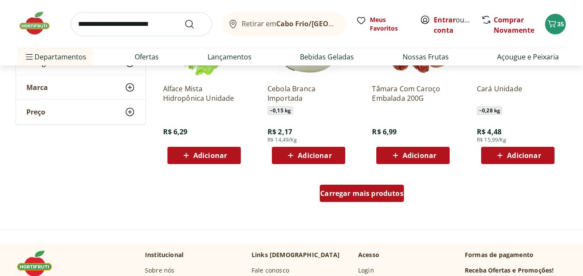
click at [348, 194] on span "Carregar mais produtos" at bounding box center [361, 193] width 83 height 7
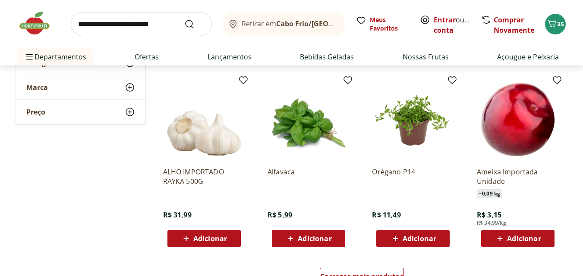
scroll to position [10577, 0]
